Goal: Information Seeking & Learning: Learn about a topic

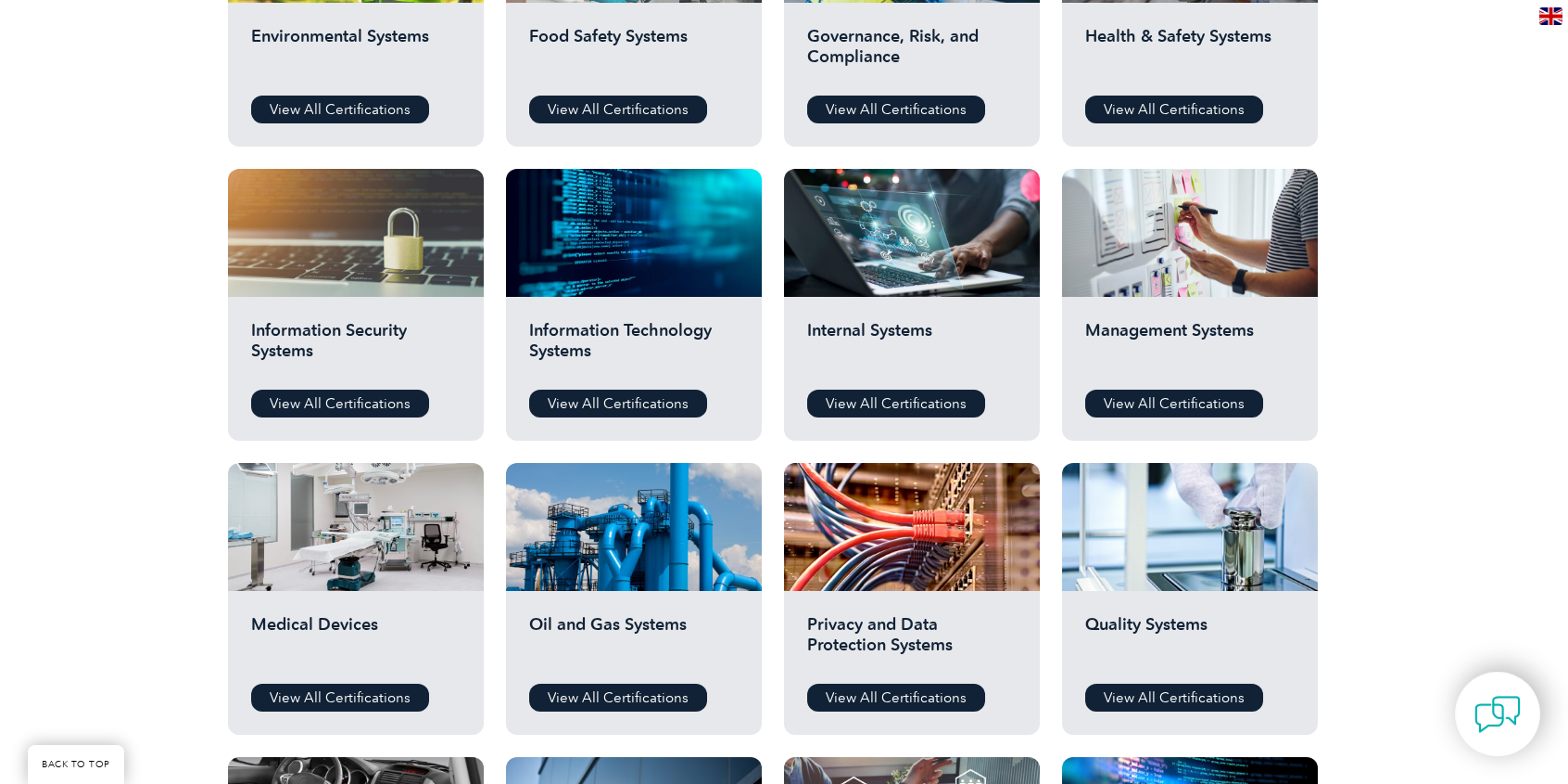
scroll to position [834, 0]
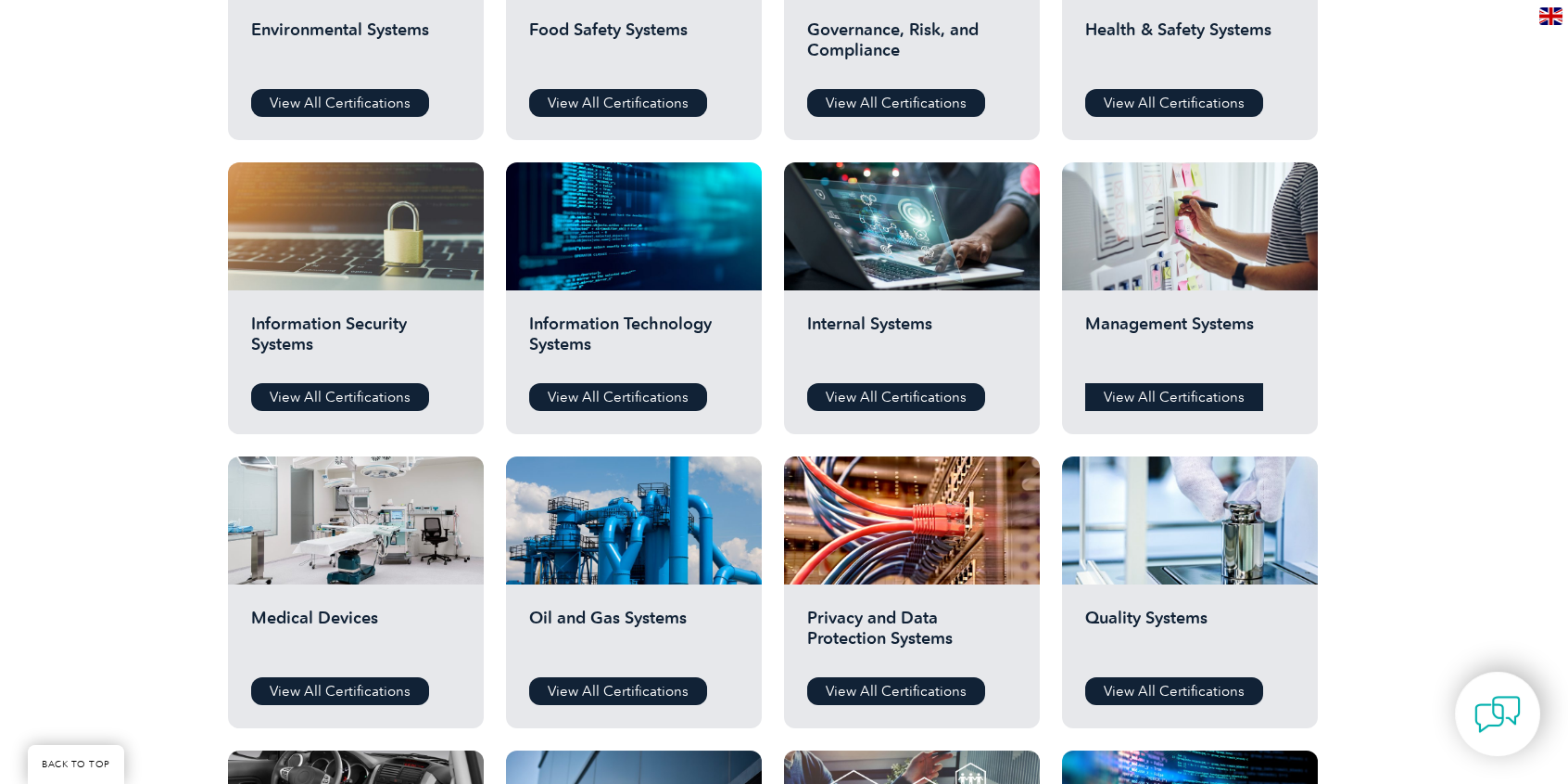
click at [1141, 395] on link "View All Certifications" at bounding box center [1173, 397] width 178 height 28
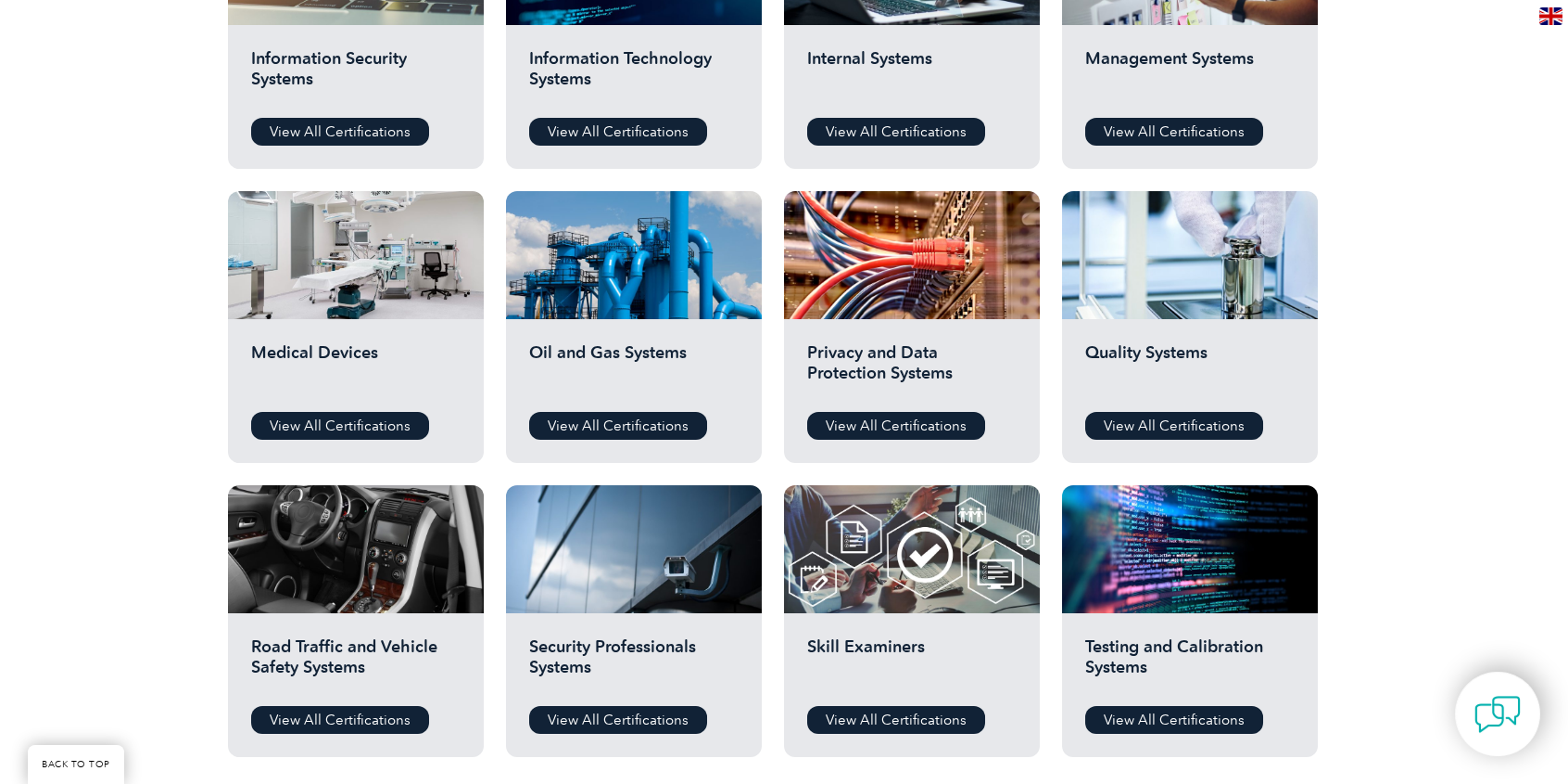
scroll to position [1113, 0]
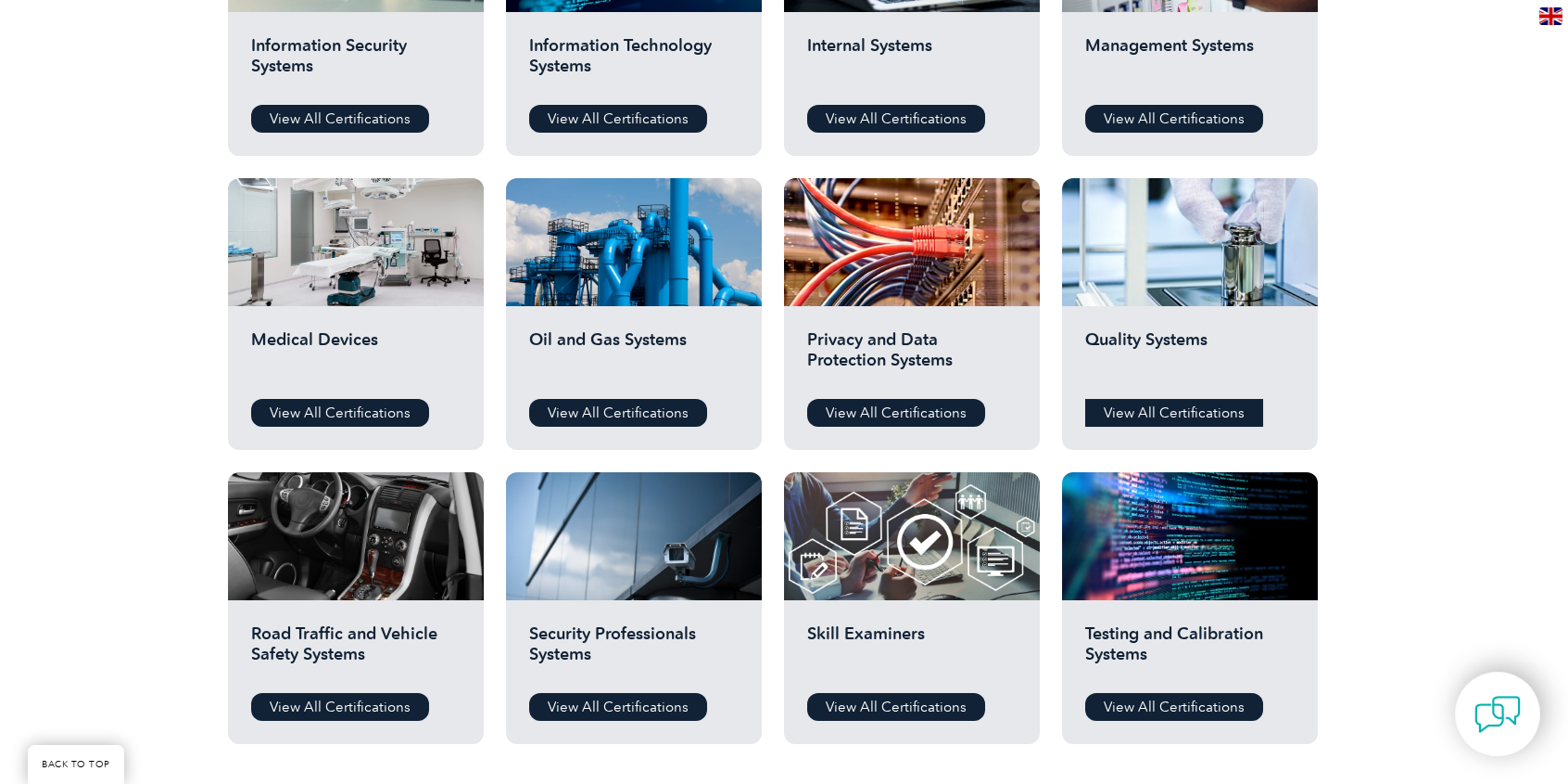
click at [1166, 404] on link "View All Certifications" at bounding box center [1173, 412] width 178 height 28
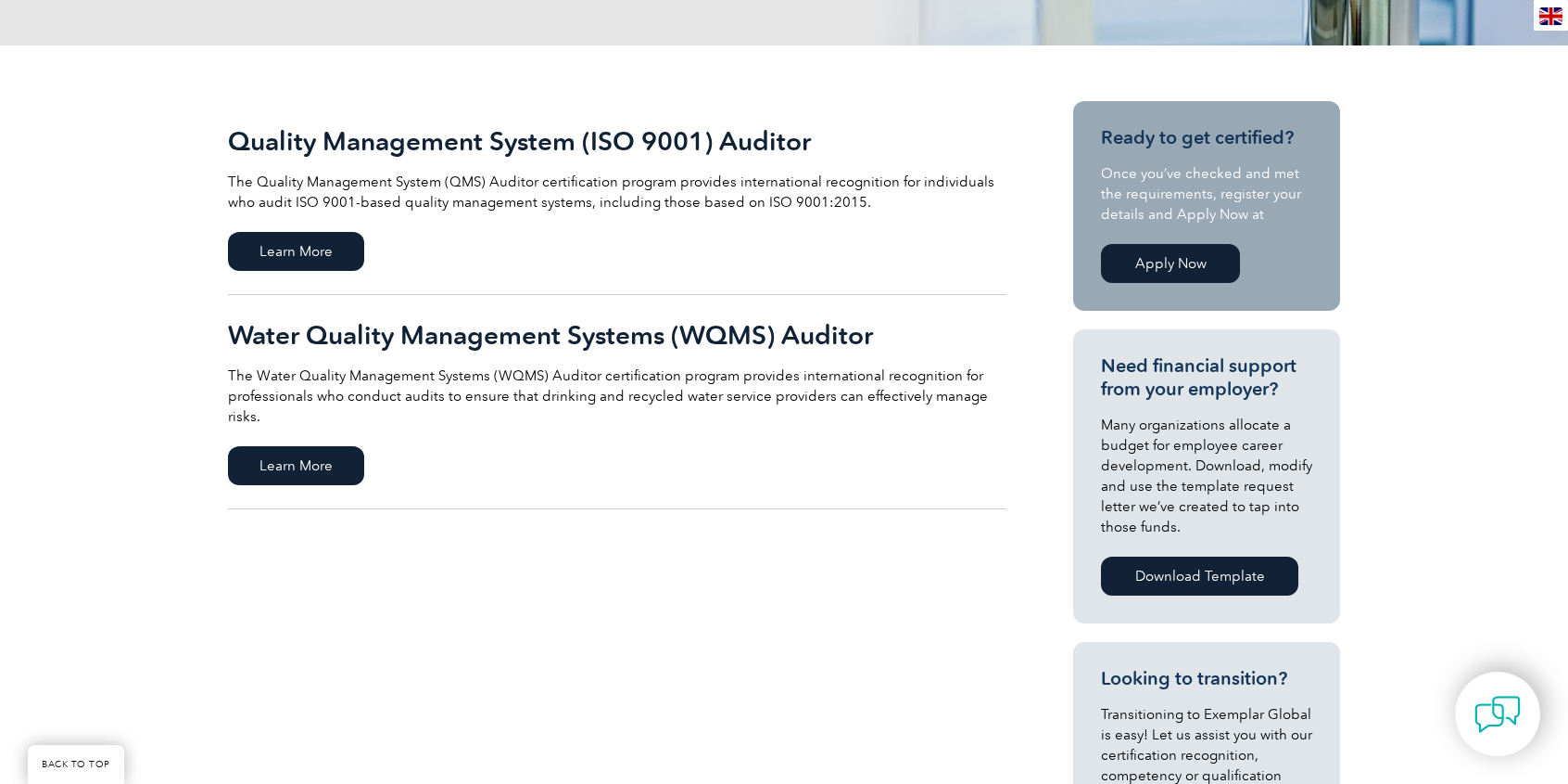
scroll to position [371, 0]
click at [333, 246] on span "Learn More" at bounding box center [296, 251] width 136 height 39
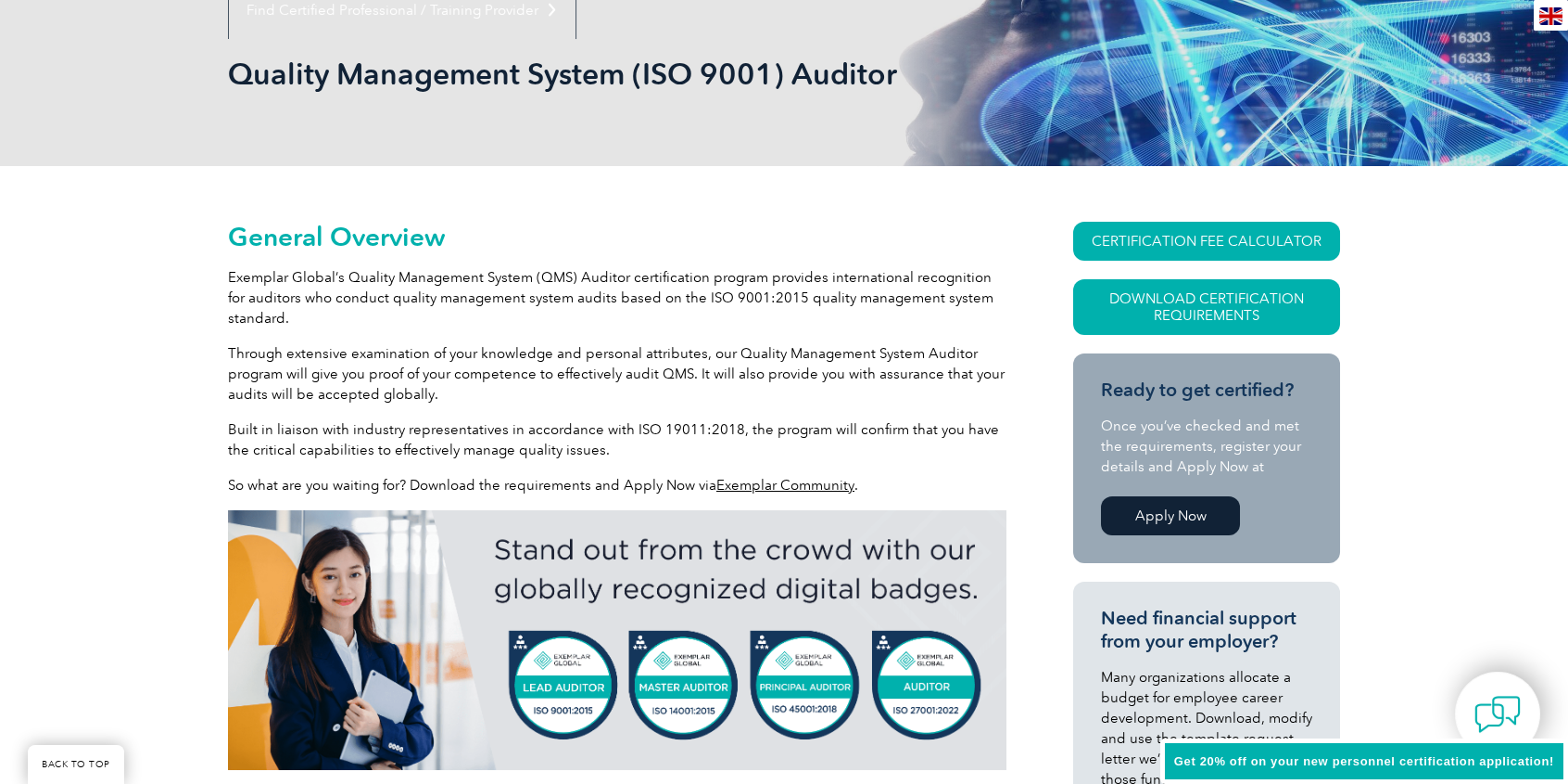
scroll to position [278, 0]
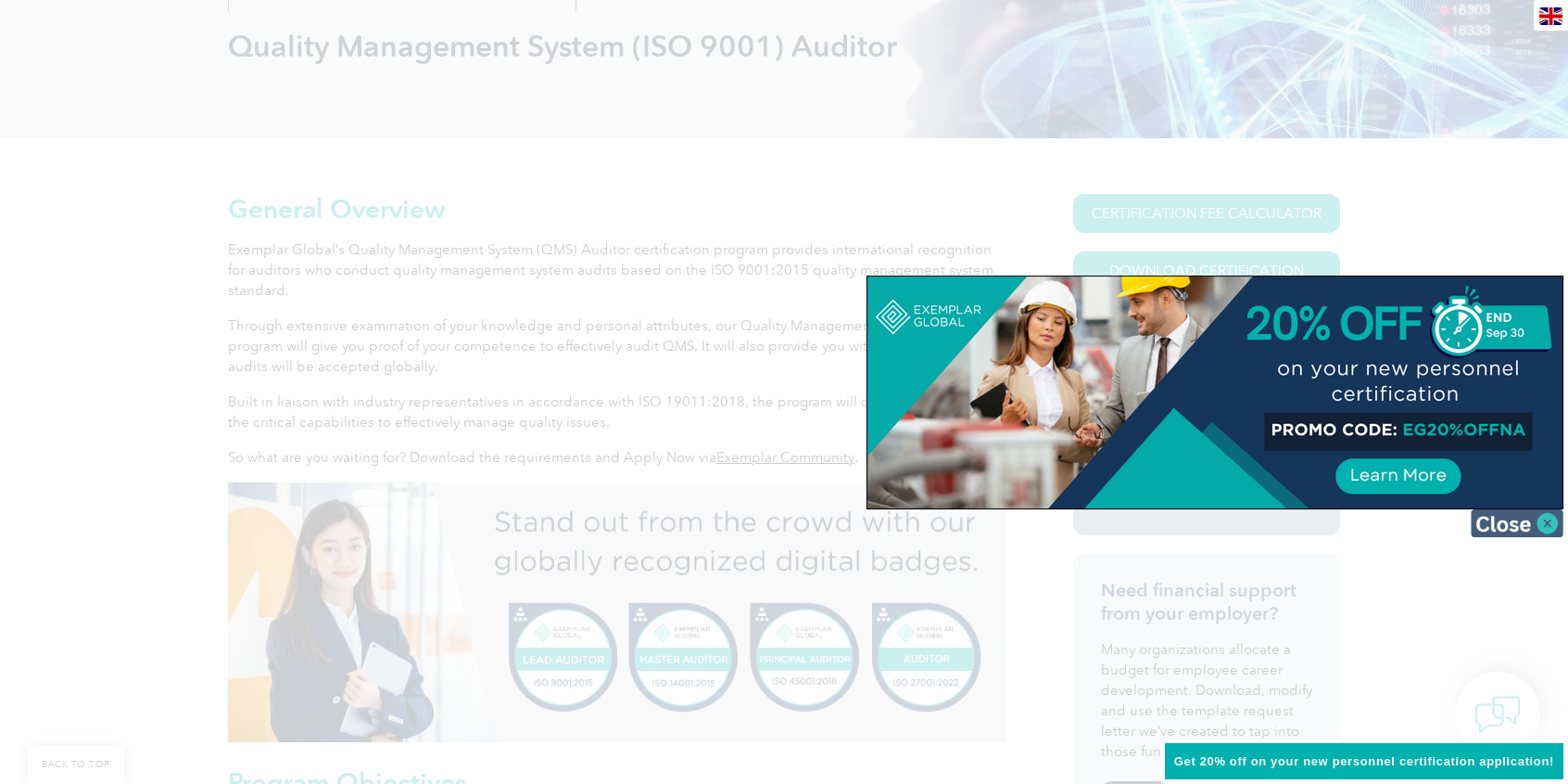
click at [1546, 522] on img at bounding box center [1517, 522] width 92 height 28
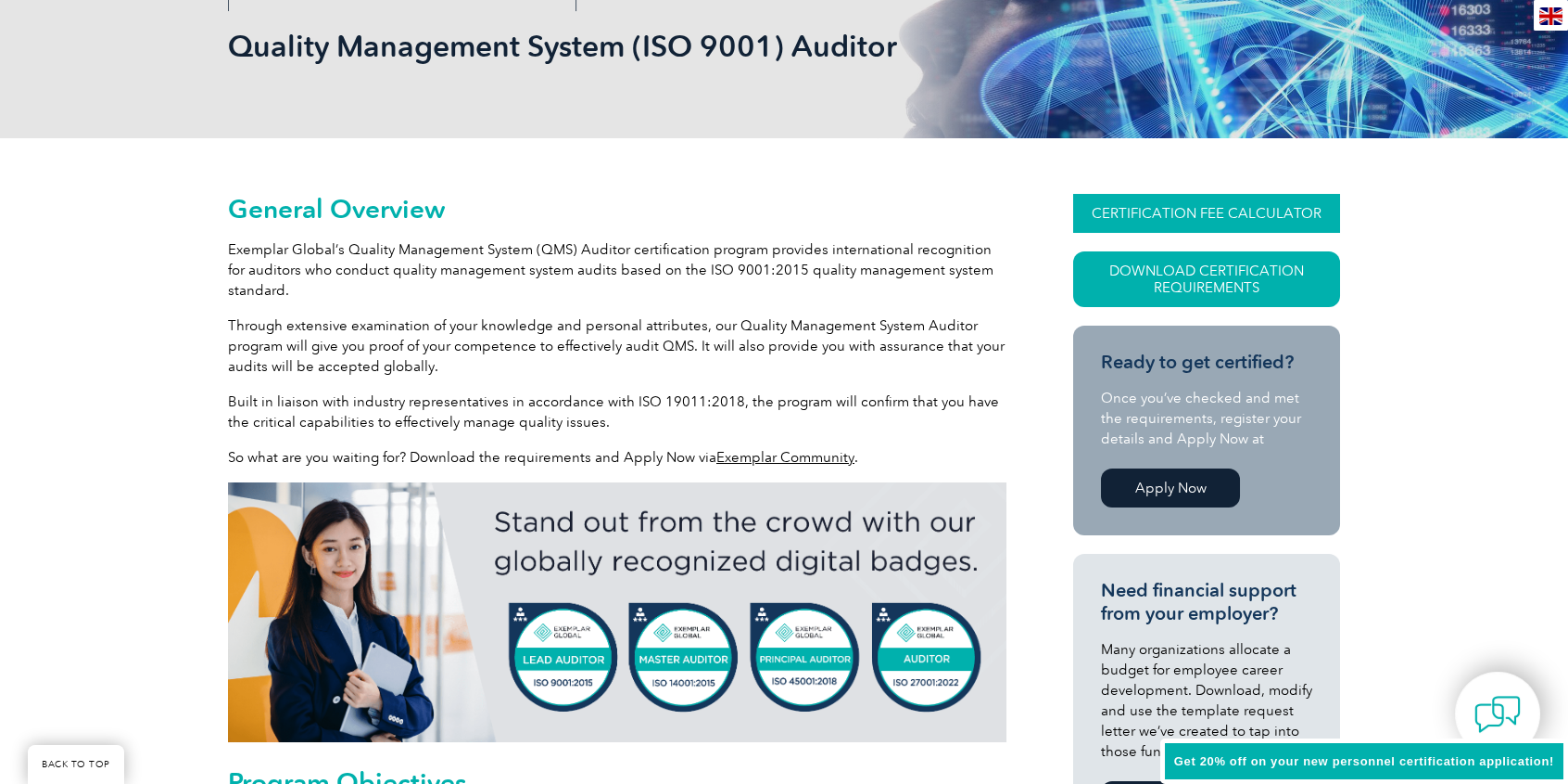
click at [1170, 206] on link "CERTIFICATION FEE CALCULATOR" at bounding box center [1207, 213] width 267 height 39
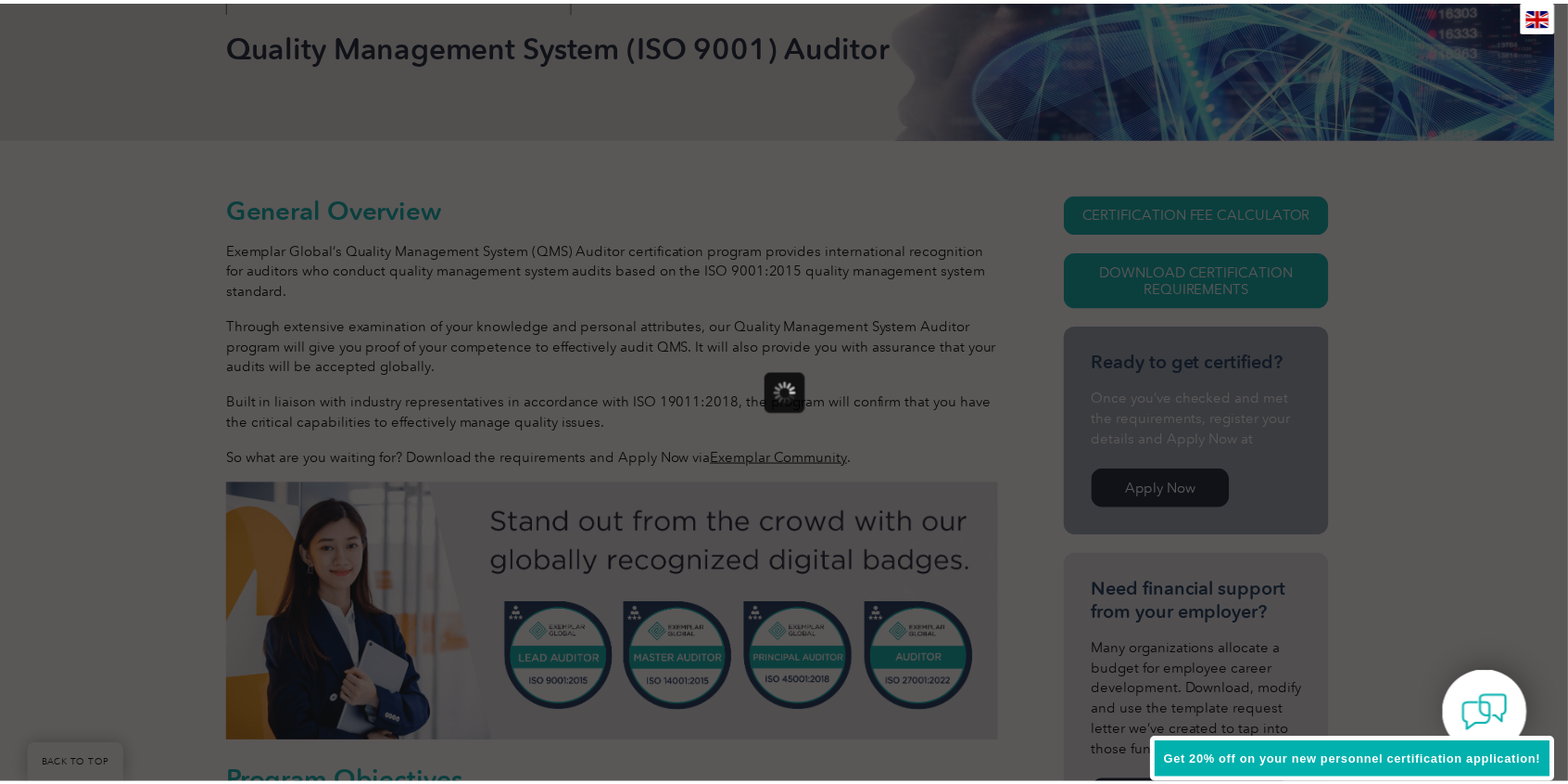
scroll to position [0, 0]
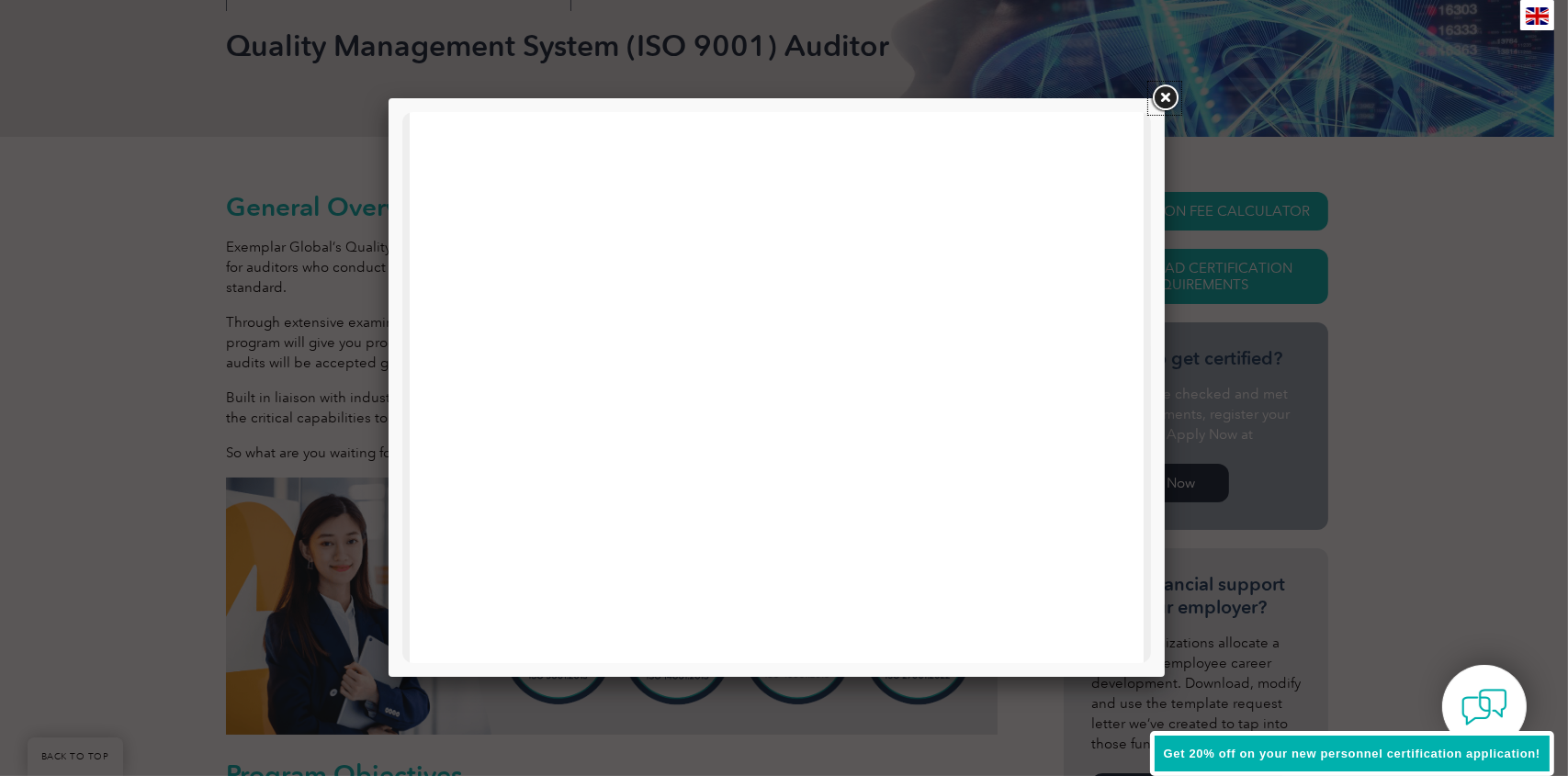
click at [1170, 96] on link at bounding box center [1164, 98] width 33 height 33
